Goal: Information Seeking & Learning: Learn about a topic

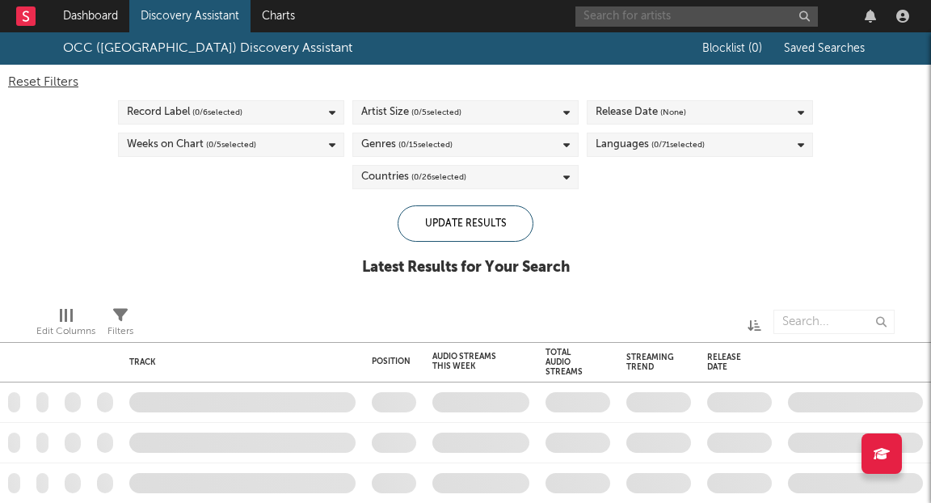
click at [753, 23] on input "text" at bounding box center [697, 16] width 243 height 20
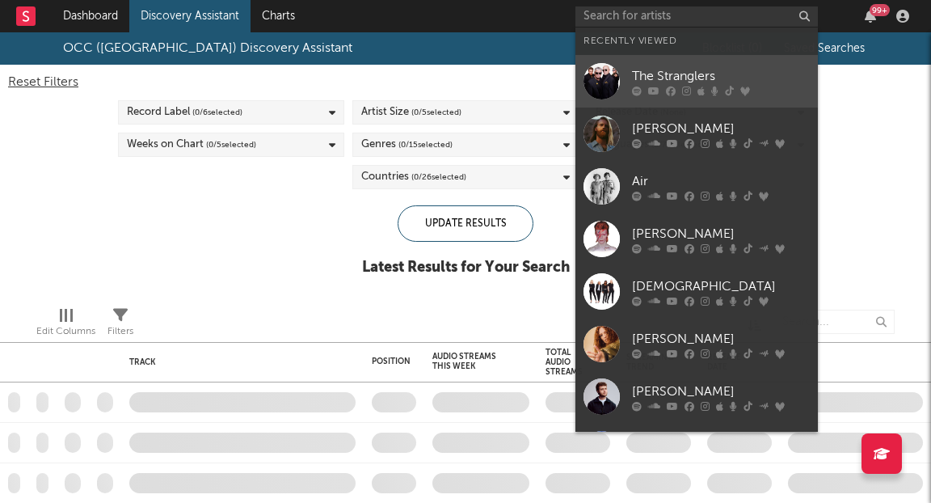
click at [688, 69] on div "The Stranglers" at bounding box center [721, 75] width 178 height 19
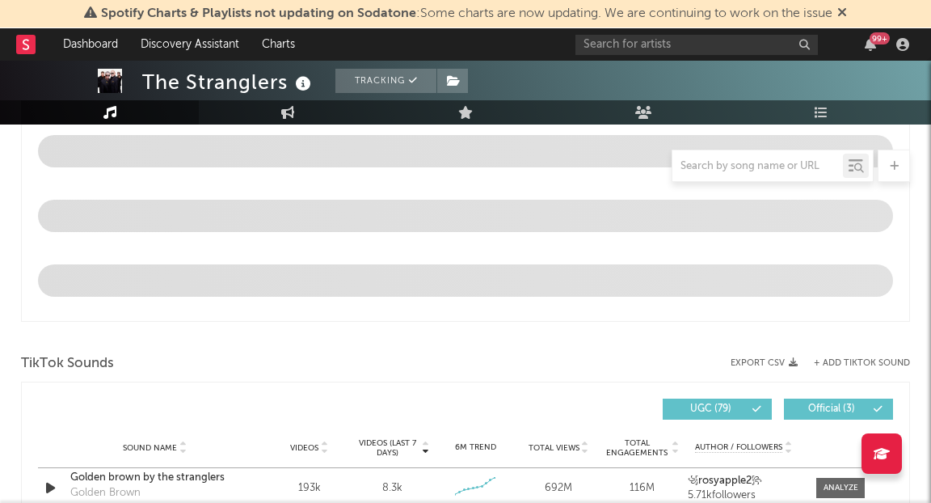
select select "6m"
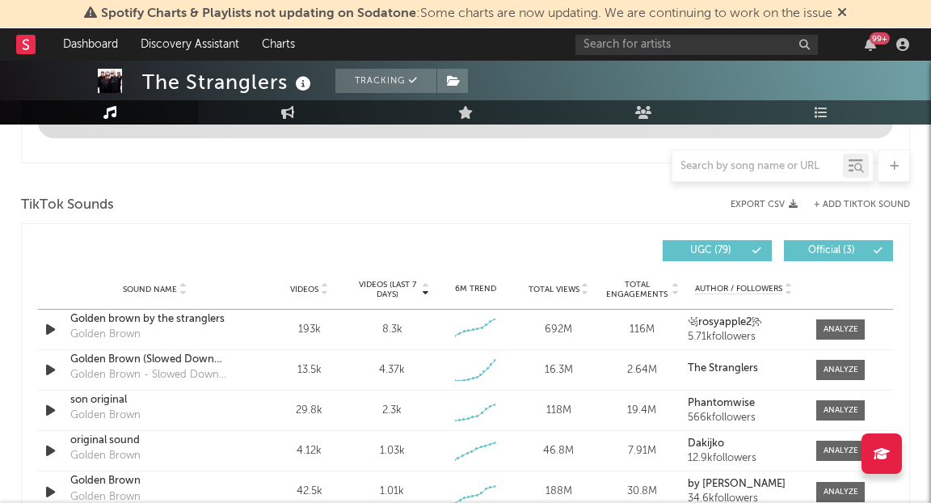
scroll to position [1003, 0]
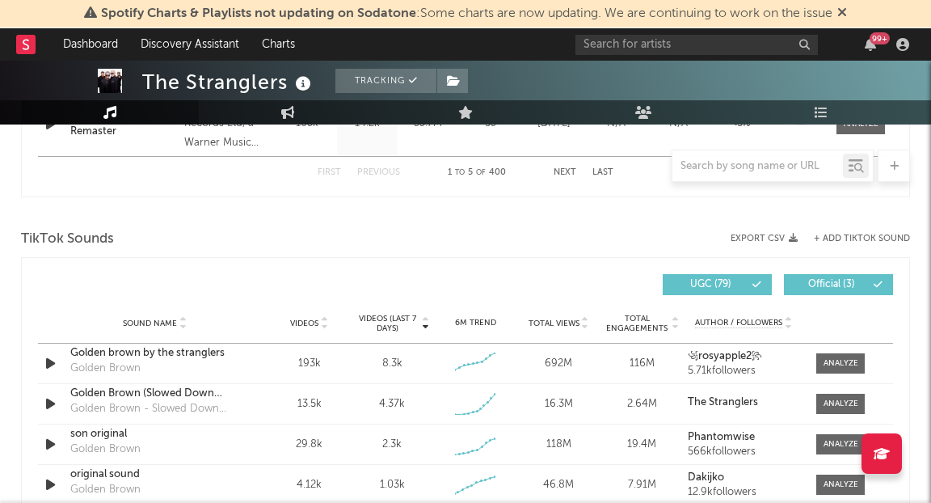
click at [851, 328] on div "Sound Name Videos Videos (last 7 days) Weekly Growth % 6M Trend Total Views Tot…" at bounding box center [465, 323] width 855 height 40
click at [831, 359] on div at bounding box center [841, 363] width 35 height 12
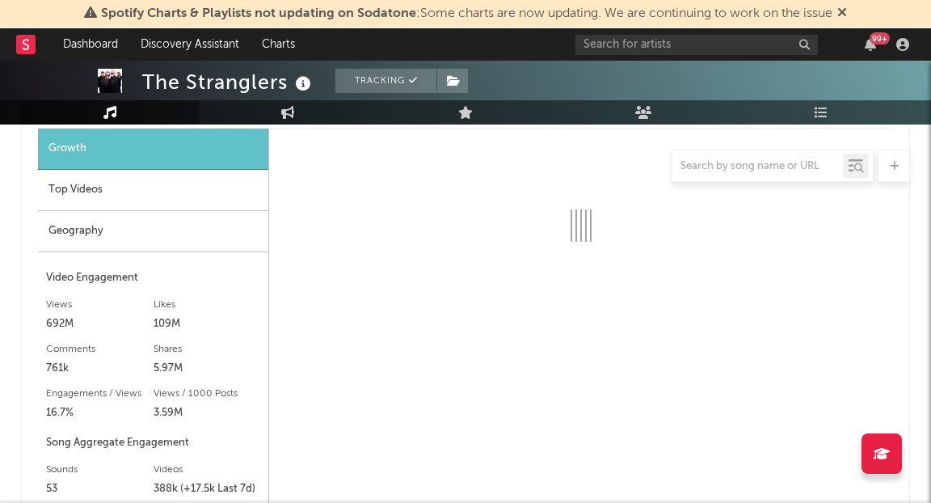
scroll to position [1293, 0]
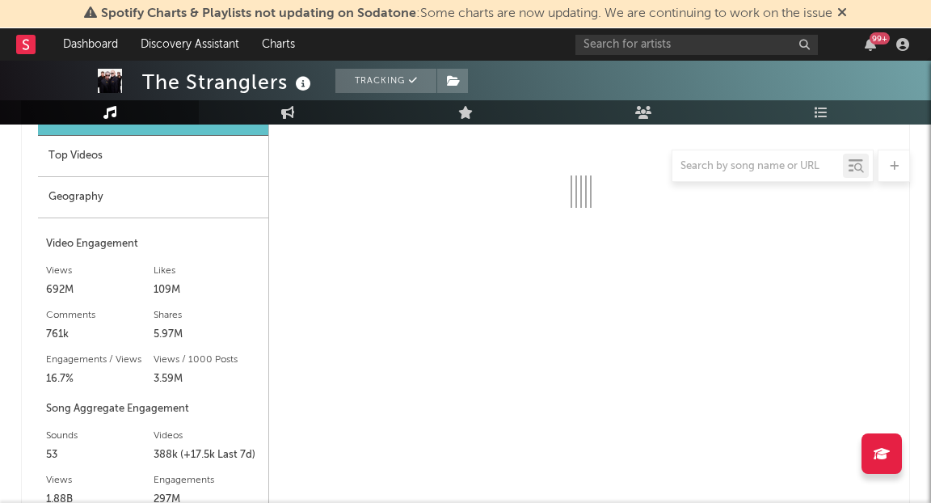
select select "6m"
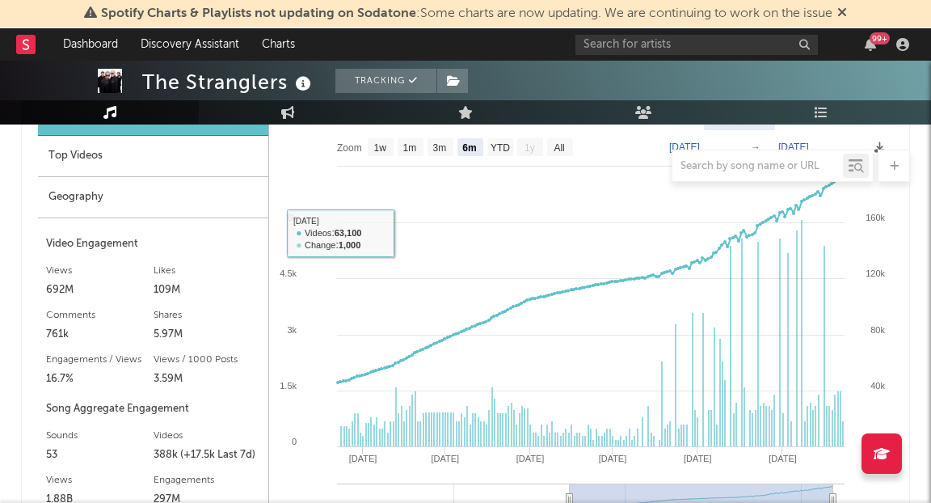
click at [141, 157] on div at bounding box center [465, 166] width 889 height 32
click at [84, 152] on div at bounding box center [465, 166] width 889 height 32
click at [67, 158] on div at bounding box center [465, 166] width 889 height 32
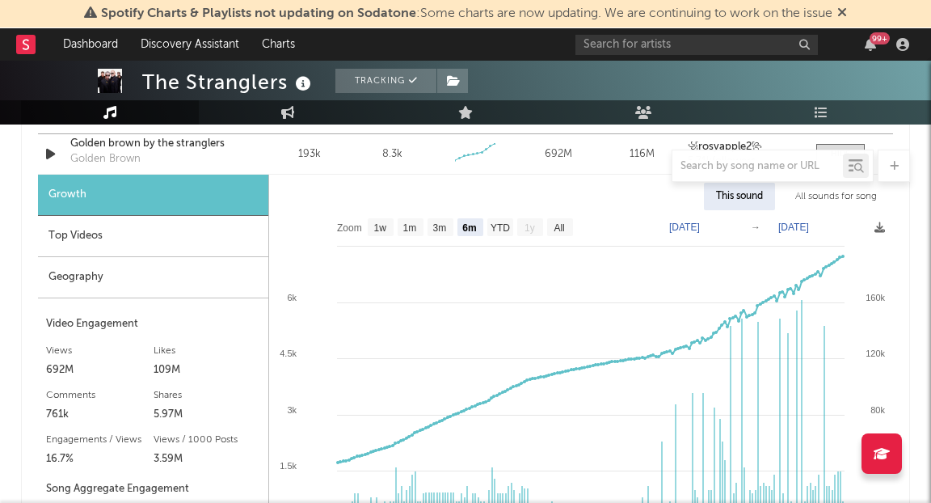
scroll to position [1213, 0]
click at [100, 234] on div "Top Videos" at bounding box center [153, 235] width 230 height 41
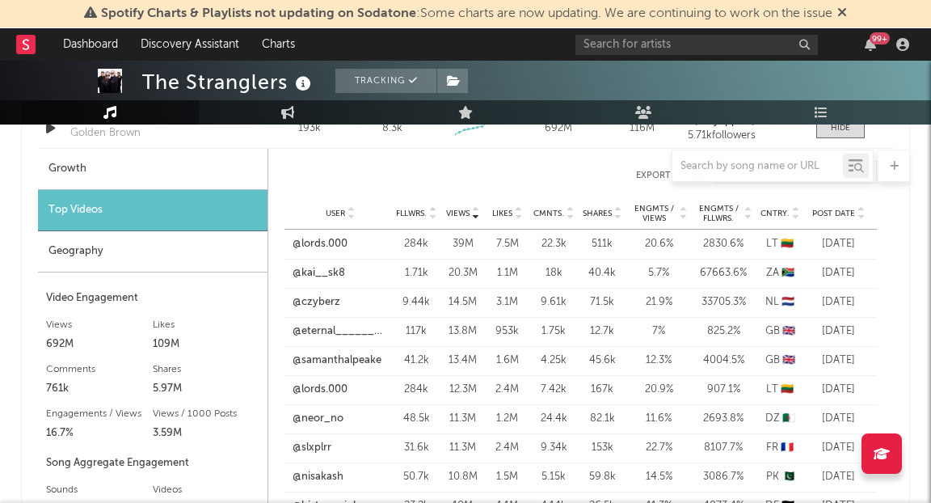
scroll to position [1239, 0]
click at [330, 243] on link "@lords.000" at bounding box center [320, 243] width 55 height 16
click at [340, 241] on link "@lords.000" at bounding box center [320, 243] width 55 height 16
click at [323, 238] on link "@lords.000" at bounding box center [320, 243] width 55 height 16
